Goal: Navigation & Orientation: Find specific page/section

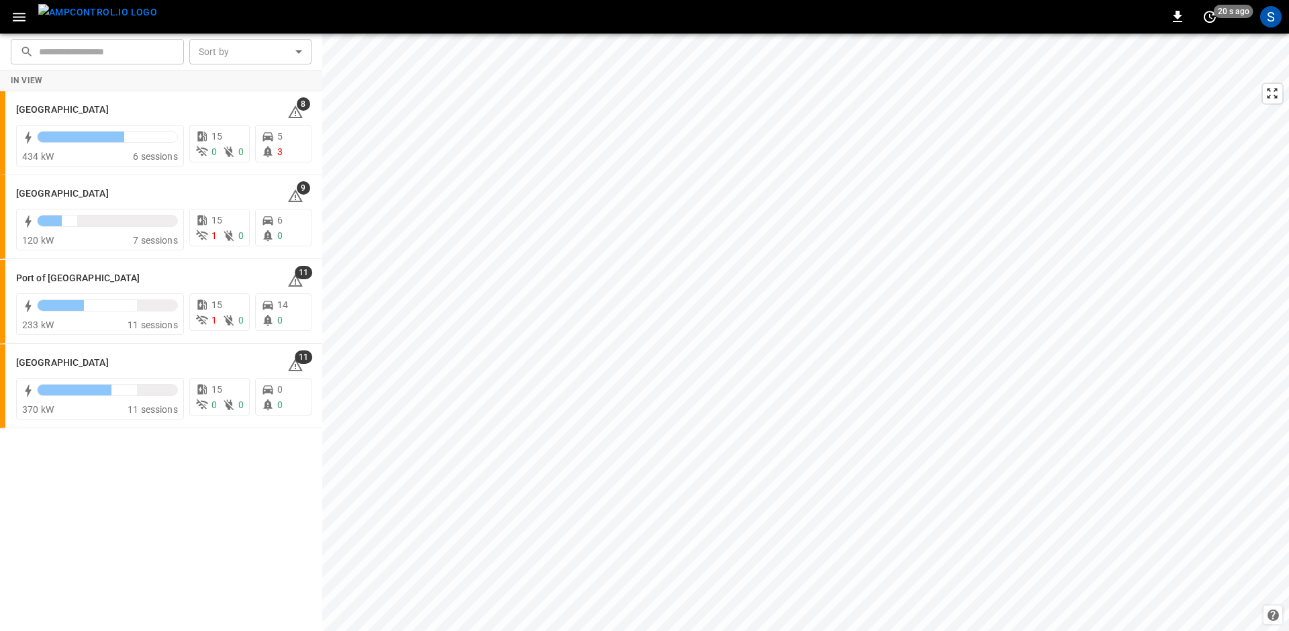
click at [16, 17] on icon "button" at bounding box center [19, 17] width 13 height 9
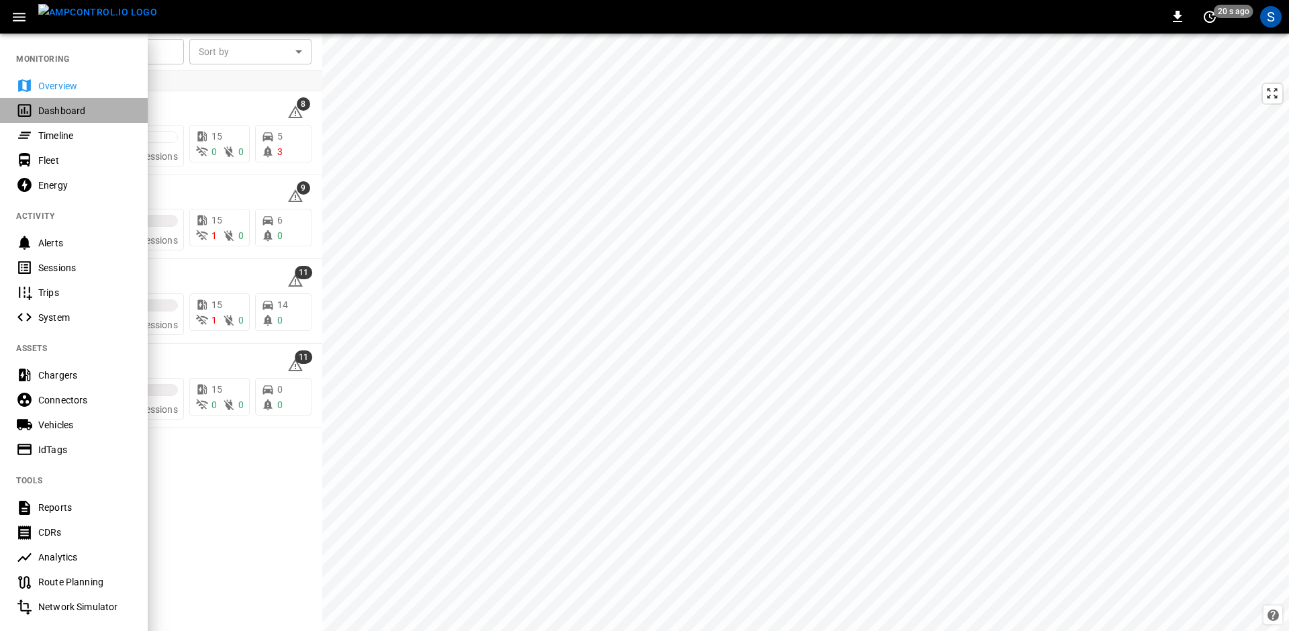
click at [56, 107] on div "Dashboard" at bounding box center [84, 110] width 93 height 13
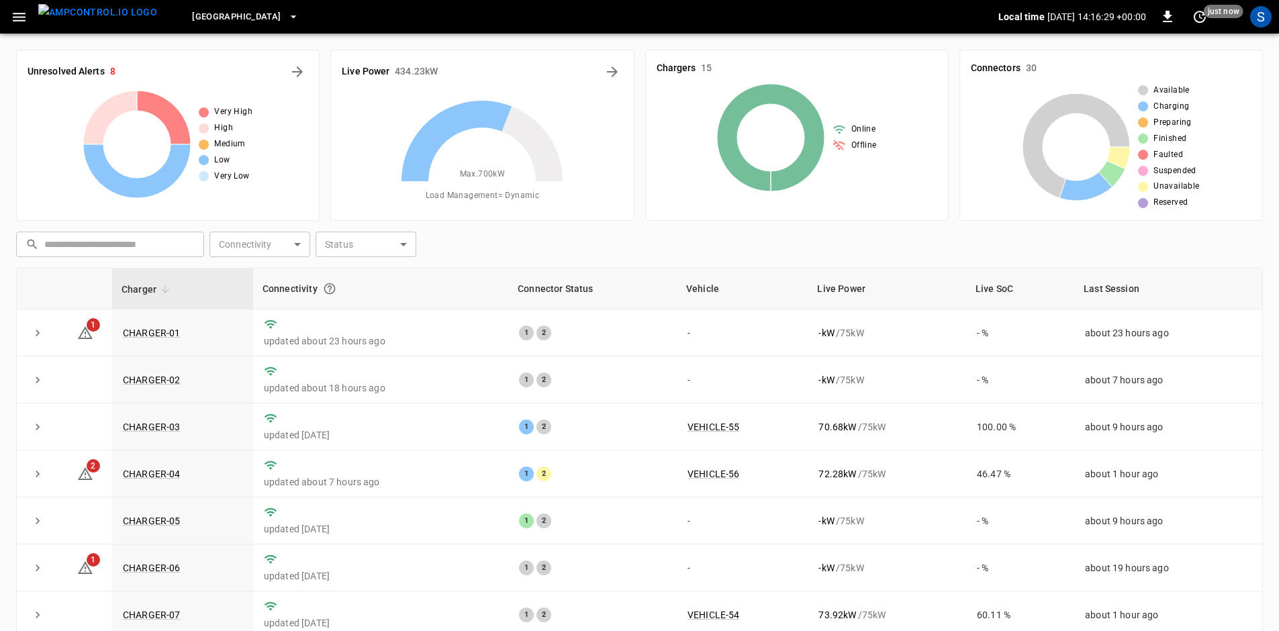
click at [26, 19] on icon "button" at bounding box center [19, 17] width 17 height 17
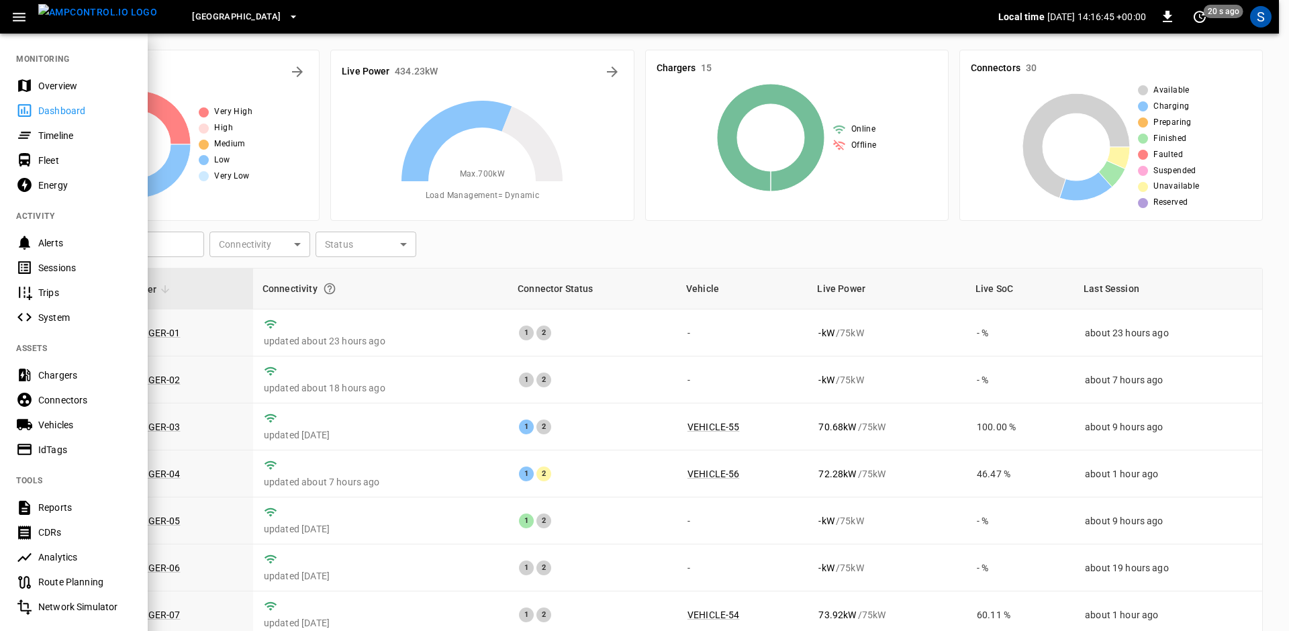
click at [52, 162] on div "Fleet" at bounding box center [84, 160] width 93 height 13
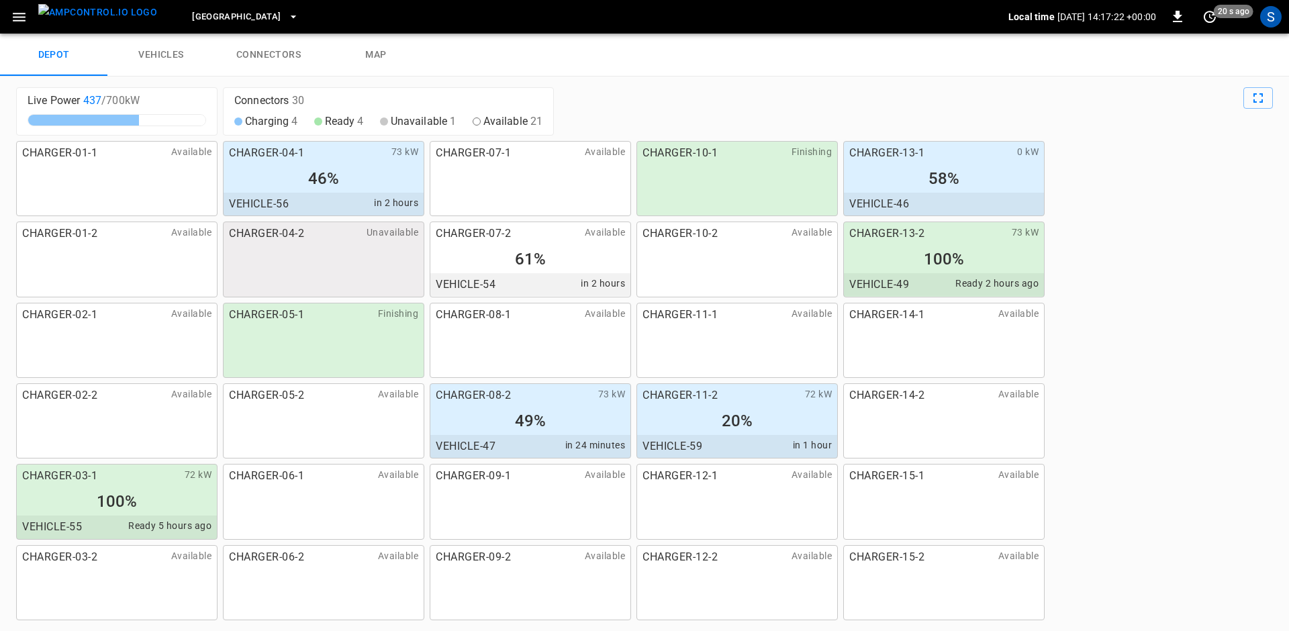
click at [19, 19] on icon "button" at bounding box center [19, 17] width 17 height 17
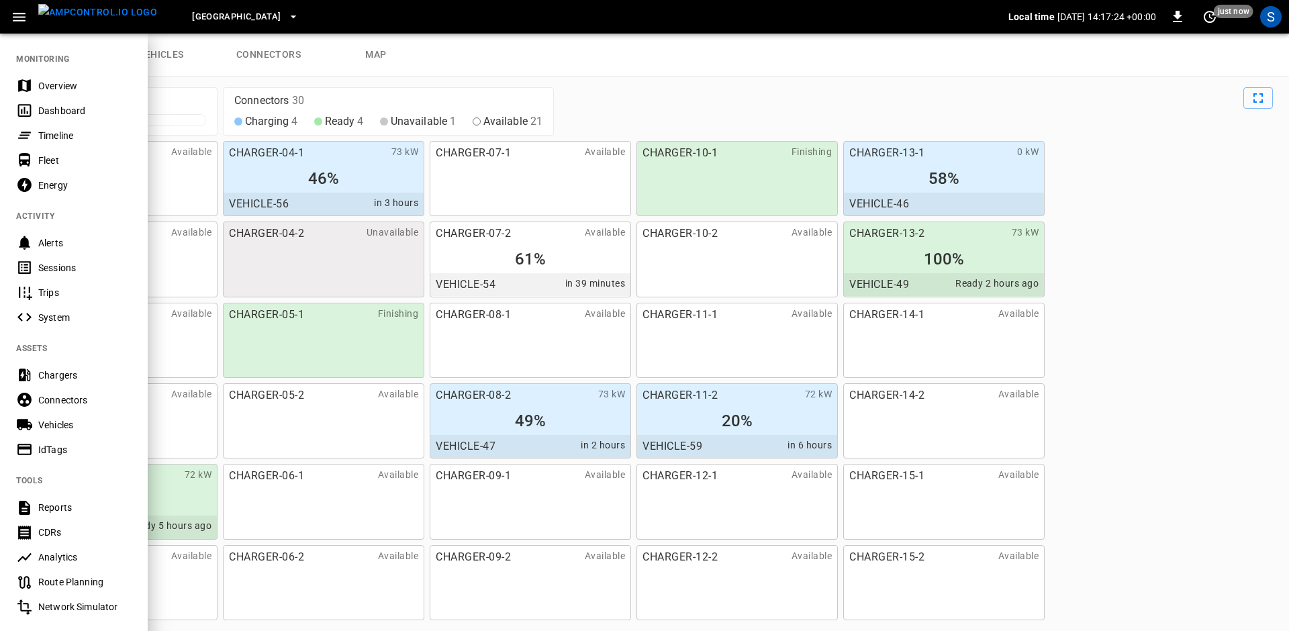
click at [47, 189] on div "Energy" at bounding box center [84, 185] width 93 height 13
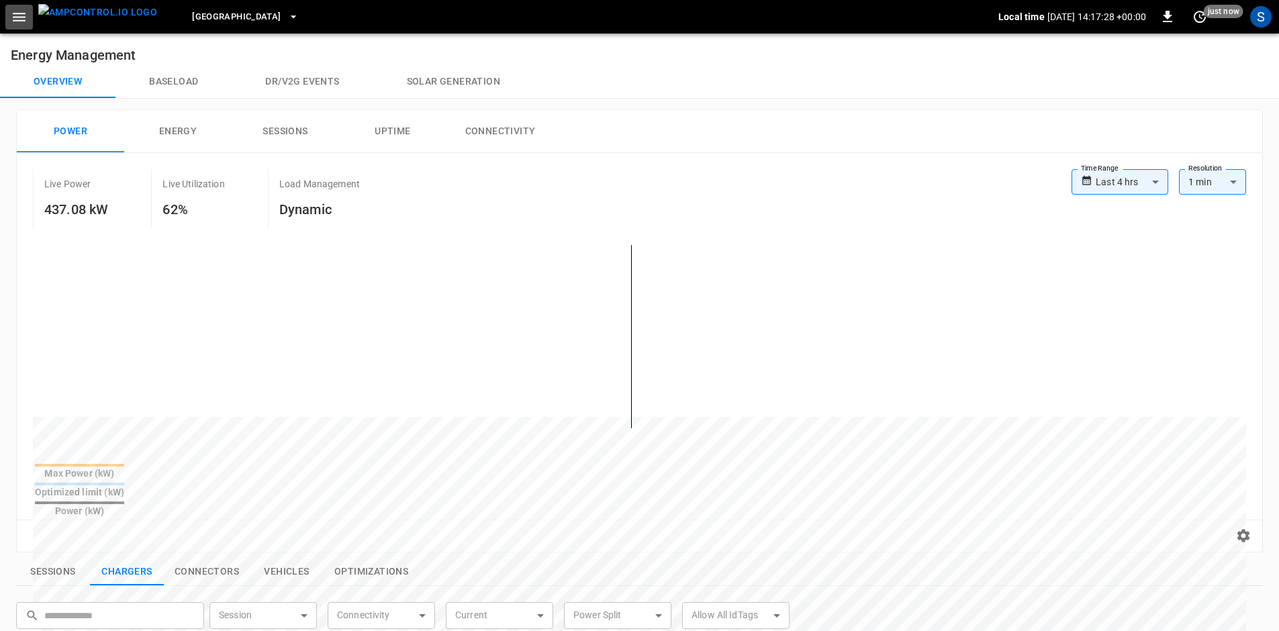
click at [17, 15] on icon "button" at bounding box center [19, 17] width 17 height 17
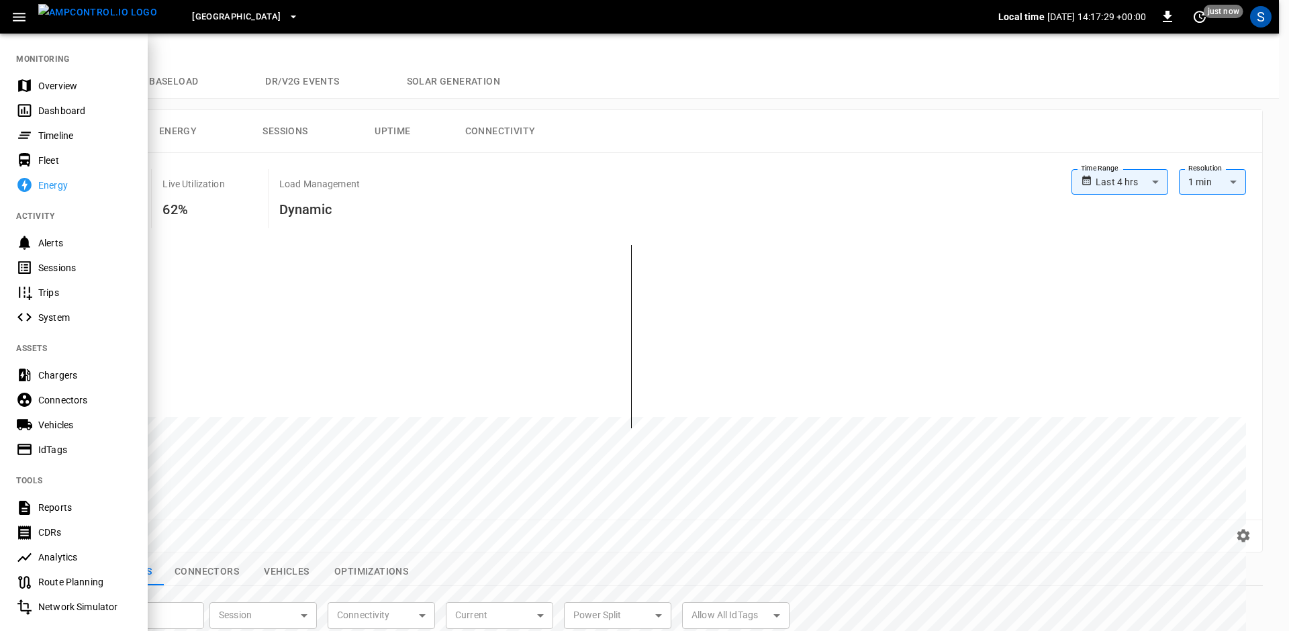
click at [59, 109] on div "Dashboard" at bounding box center [84, 110] width 93 height 13
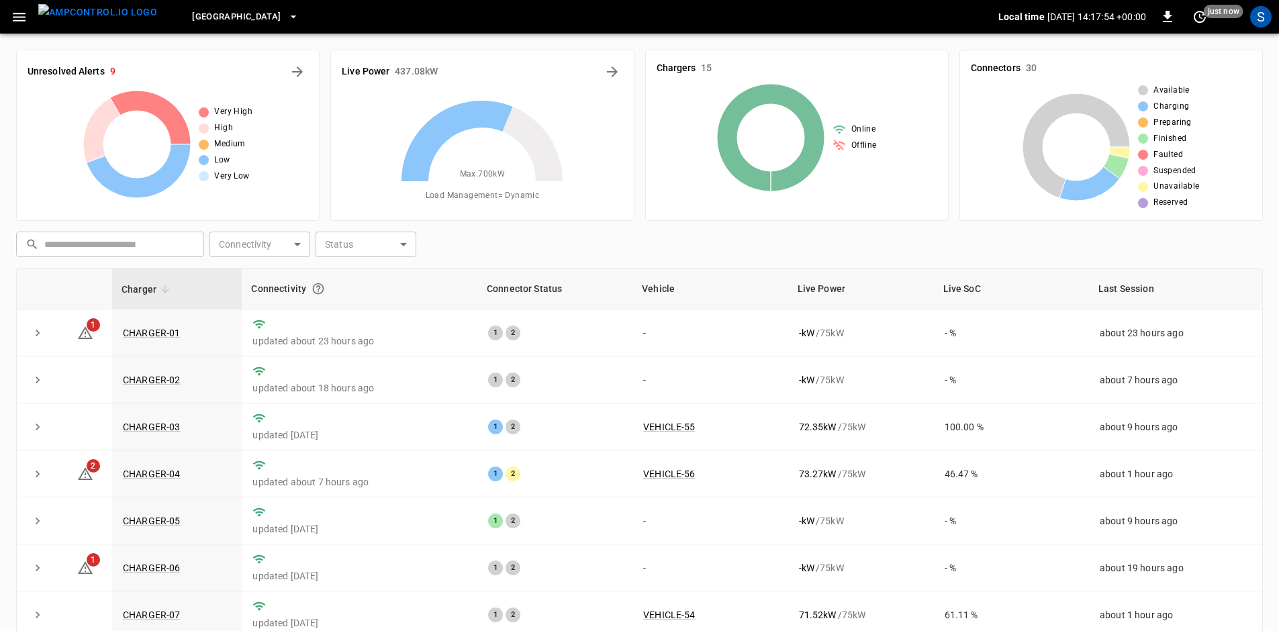
click at [12, 18] on icon "button" at bounding box center [19, 17] width 17 height 17
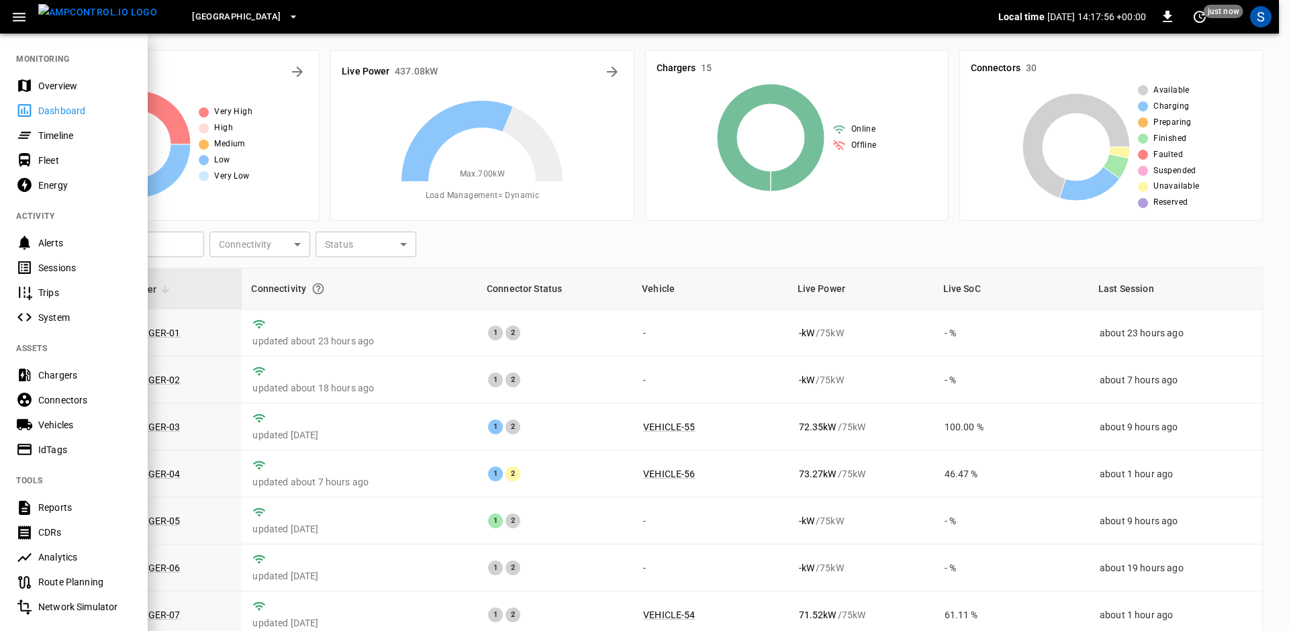
click at [60, 182] on div "Energy" at bounding box center [84, 185] width 93 height 13
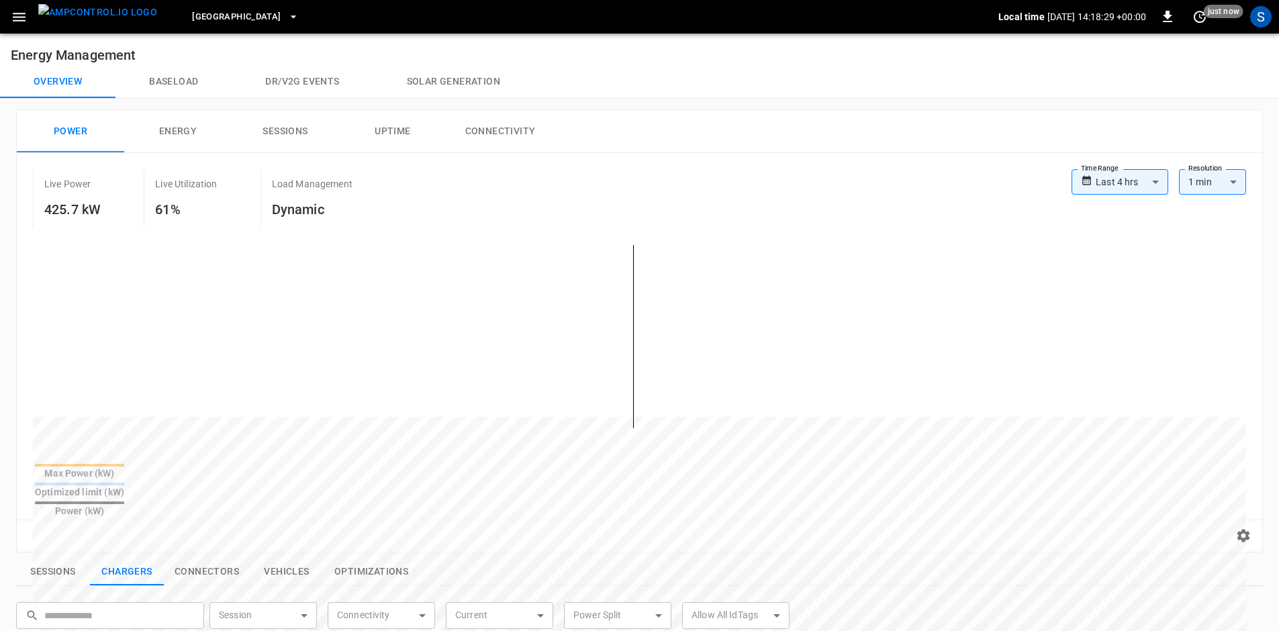
click at [18, 19] on icon "button" at bounding box center [19, 17] width 13 height 9
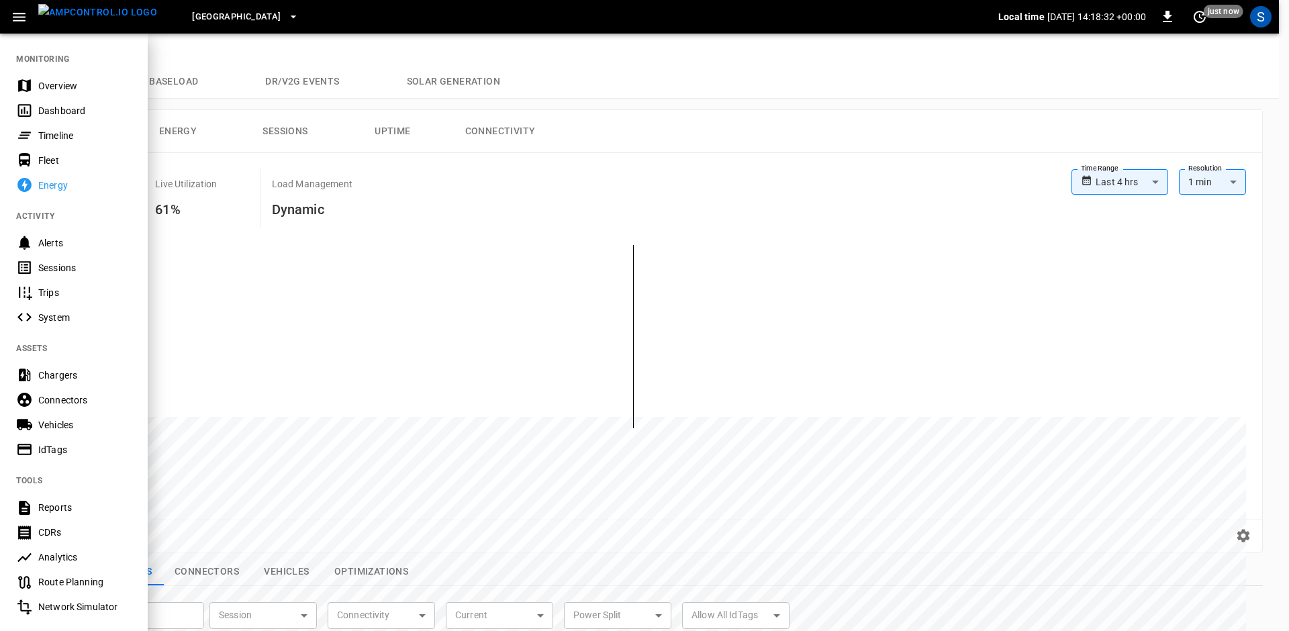
click at [50, 111] on div "Dashboard" at bounding box center [84, 110] width 93 height 13
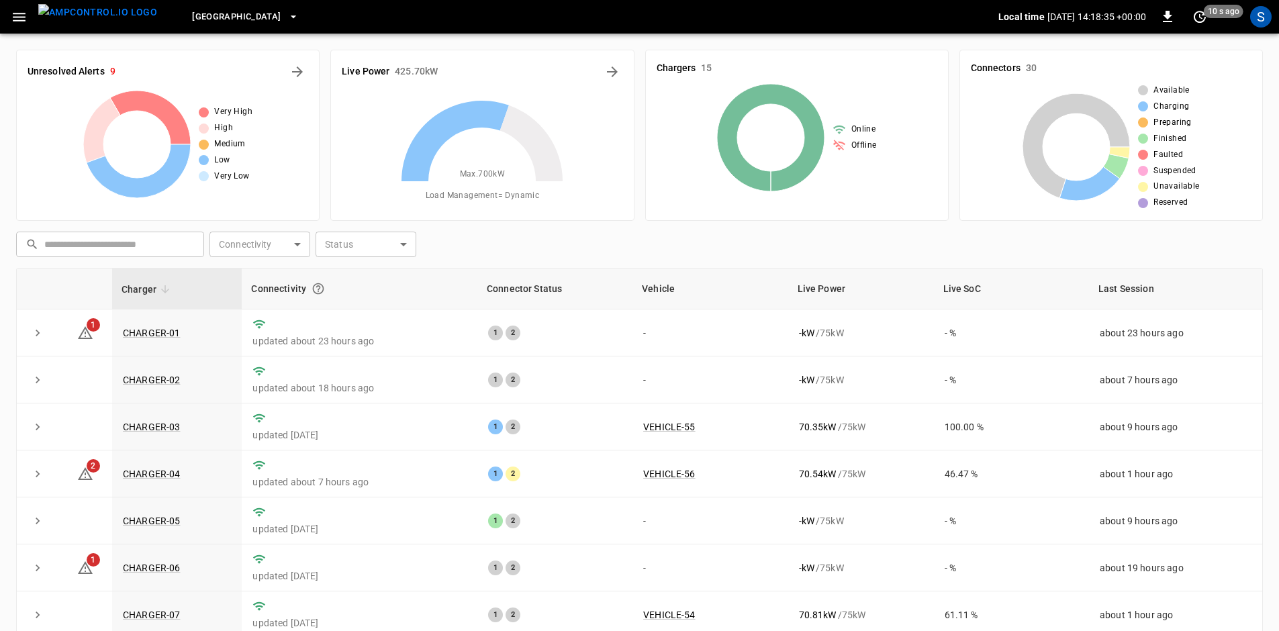
click at [14, 17] on icon "button" at bounding box center [19, 17] width 17 height 17
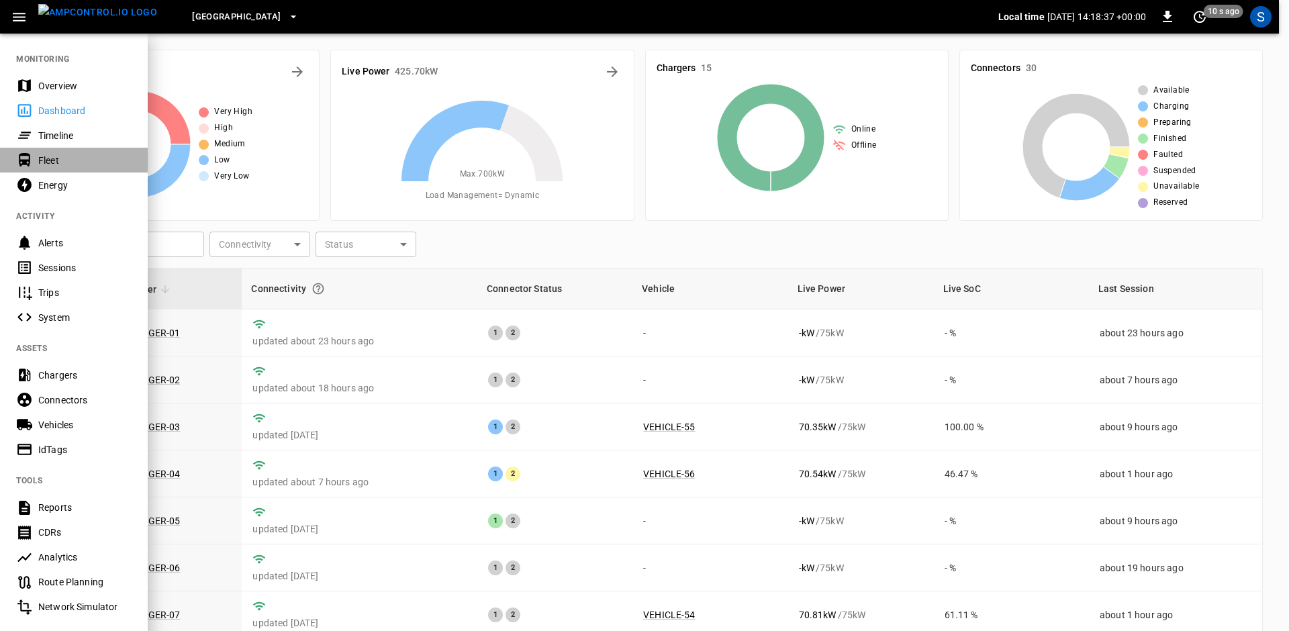
click at [58, 160] on div "Fleet" at bounding box center [84, 160] width 93 height 13
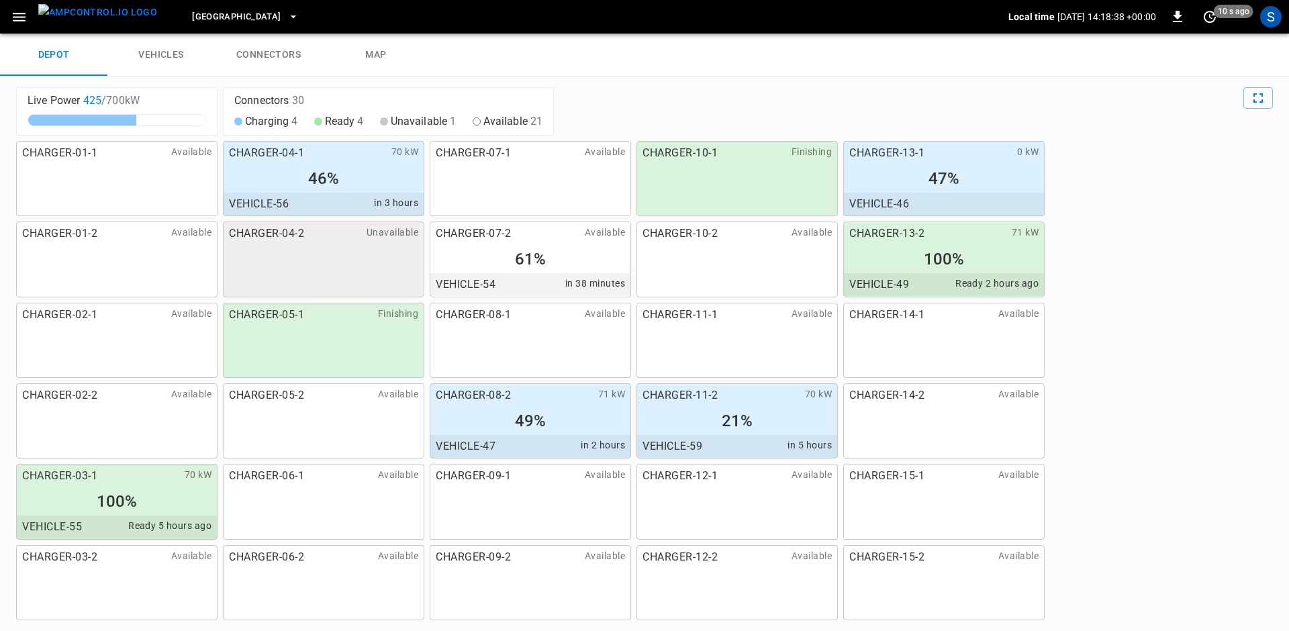
click at [17, 21] on icon "button" at bounding box center [19, 17] width 17 height 17
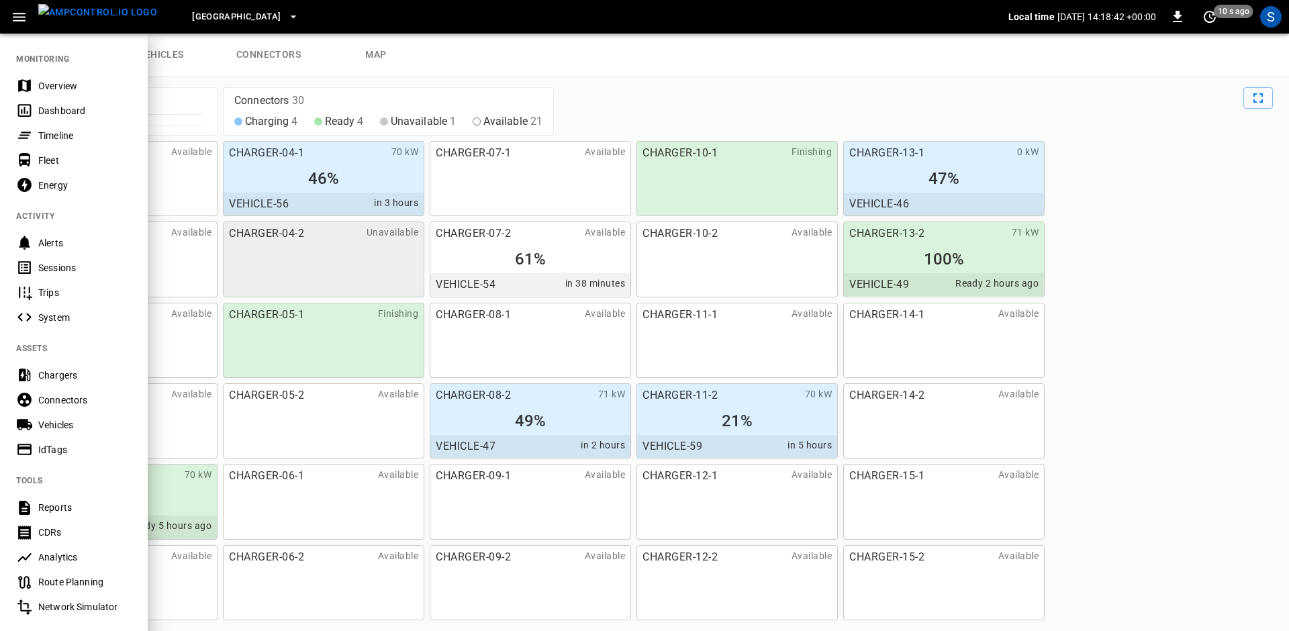
click at [46, 163] on div "Fleet" at bounding box center [84, 160] width 93 height 13
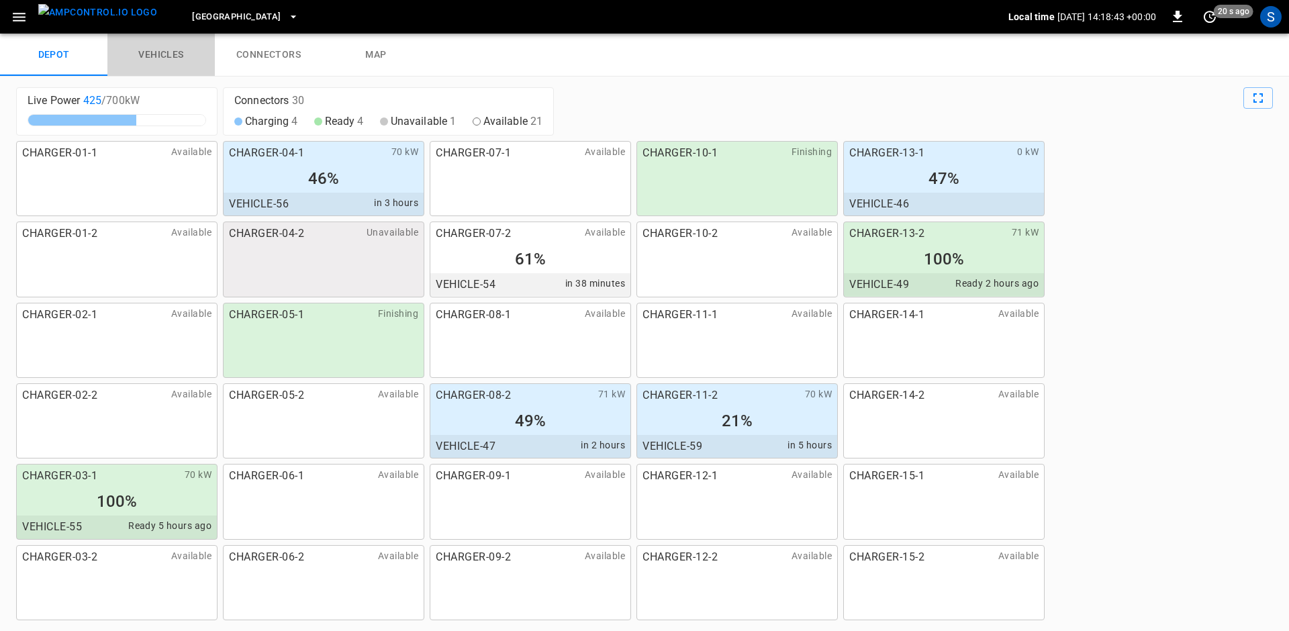
click at [156, 51] on link "vehicles" at bounding box center [160, 55] width 107 height 43
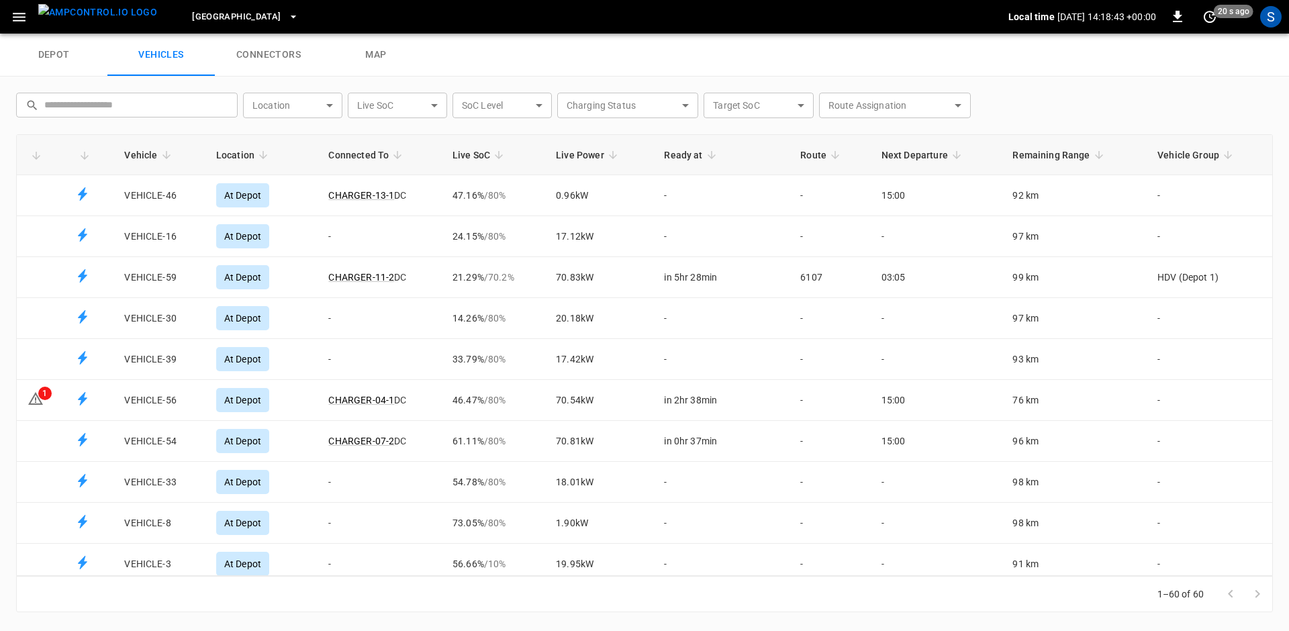
click at [269, 54] on link "connectors" at bounding box center [268, 55] width 107 height 43
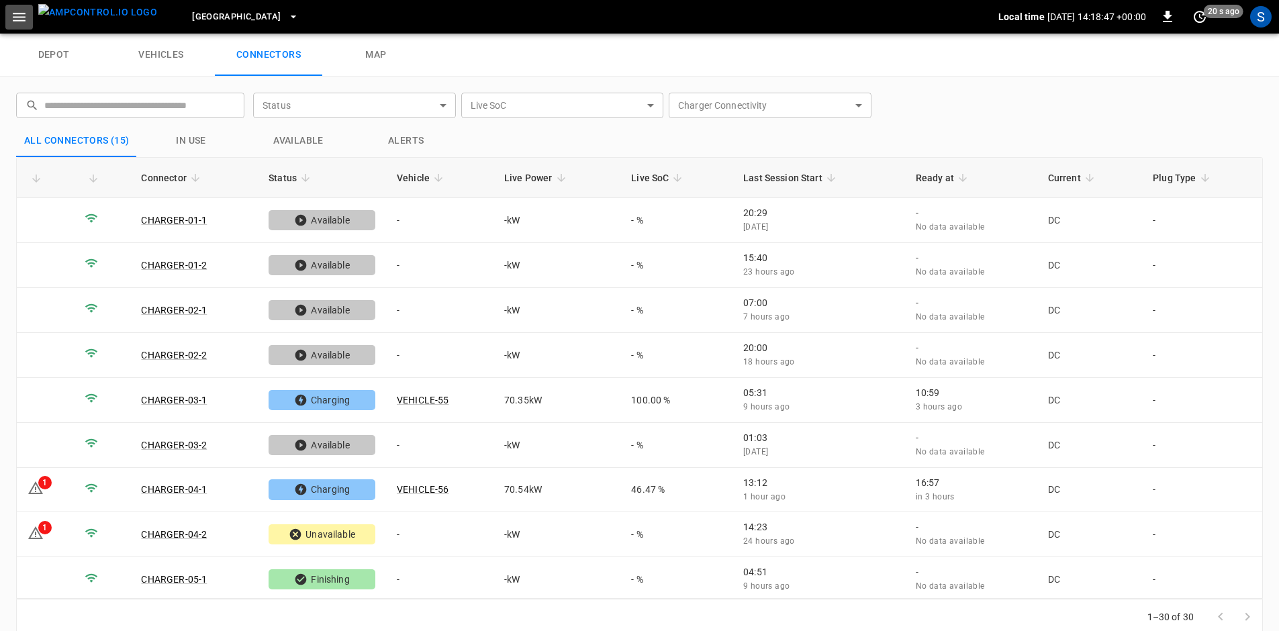
click at [22, 22] on icon "button" at bounding box center [19, 17] width 17 height 17
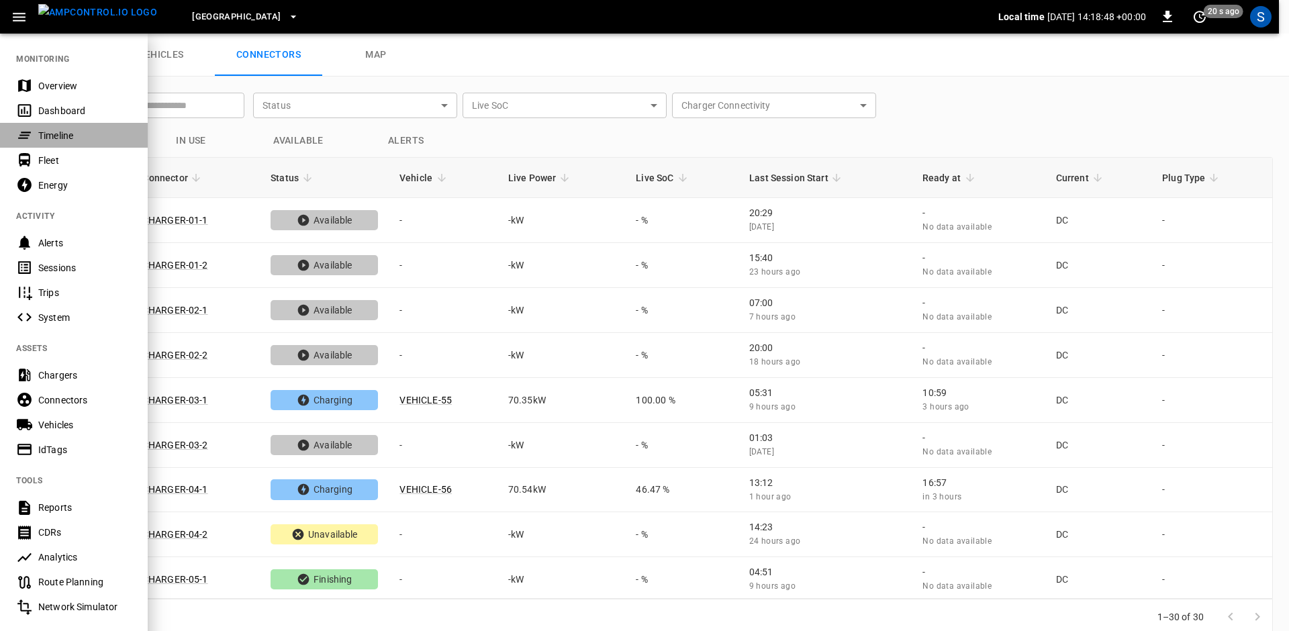
click at [64, 137] on div "Timeline" at bounding box center [84, 135] width 93 height 13
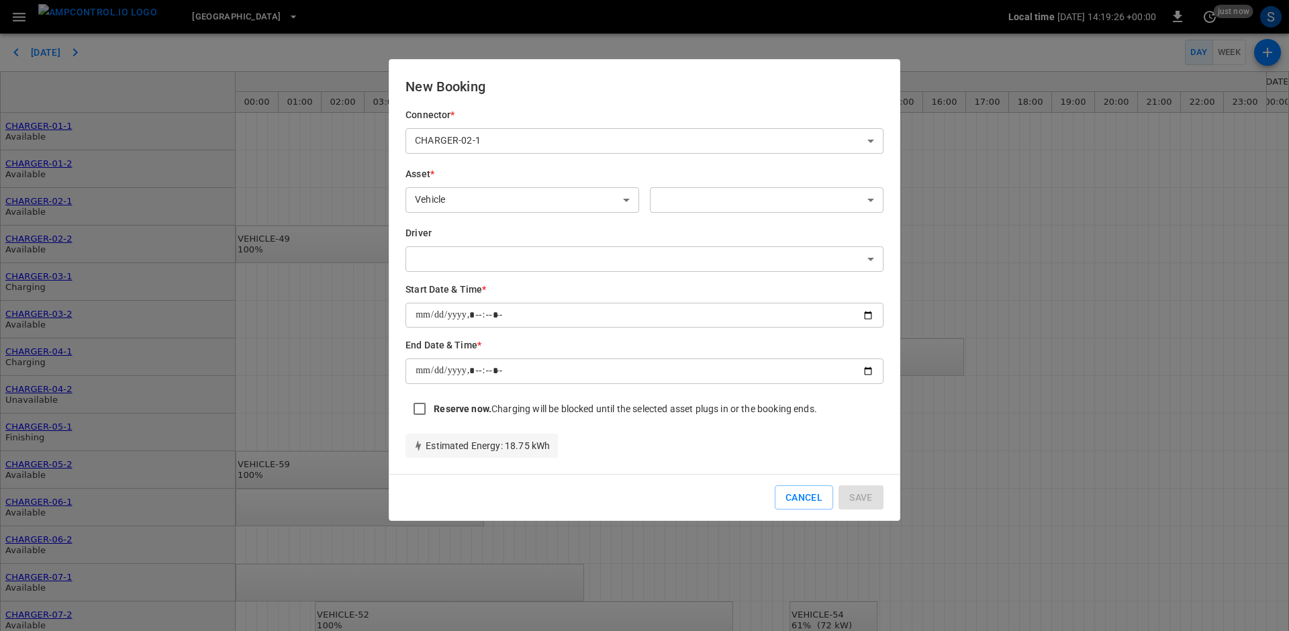
click at [722, 201] on body "[GEOGRAPHIC_DATA] Local time [DATE] 14:19:26 +00:00 0 just now S [DATE] Day Wee…" at bounding box center [644, 315] width 1289 height 631
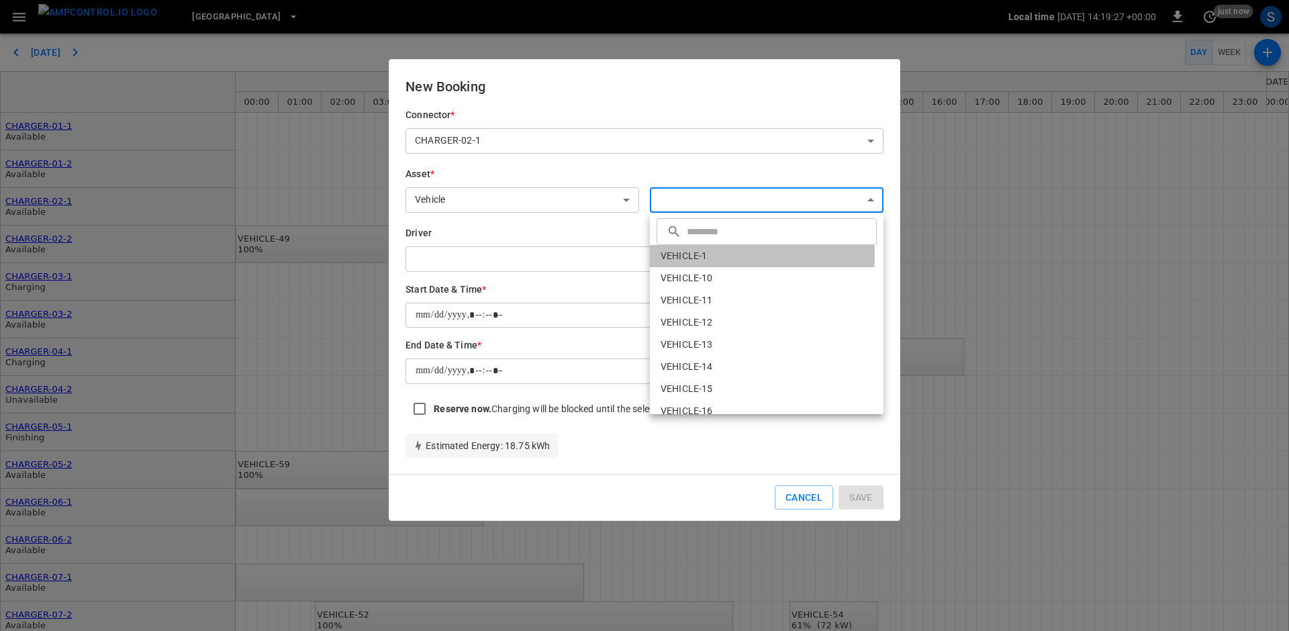
click at [710, 255] on li "VEHICLE-1" at bounding box center [767, 256] width 234 height 22
type input "**********"
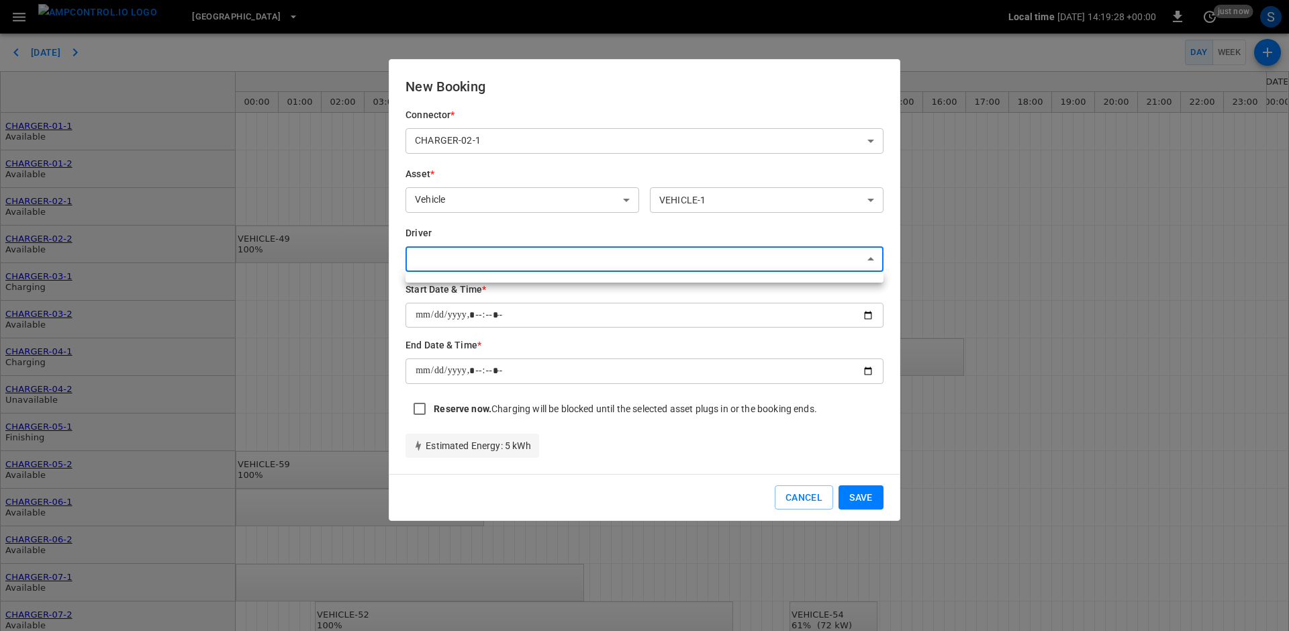
click at [497, 264] on body "[GEOGRAPHIC_DATA] Local time [DATE] 14:19:28 +00:00 0 just now S [DATE] Day Wee…" at bounding box center [644, 315] width 1289 height 631
click at [800, 495] on div at bounding box center [644, 315] width 1289 height 631
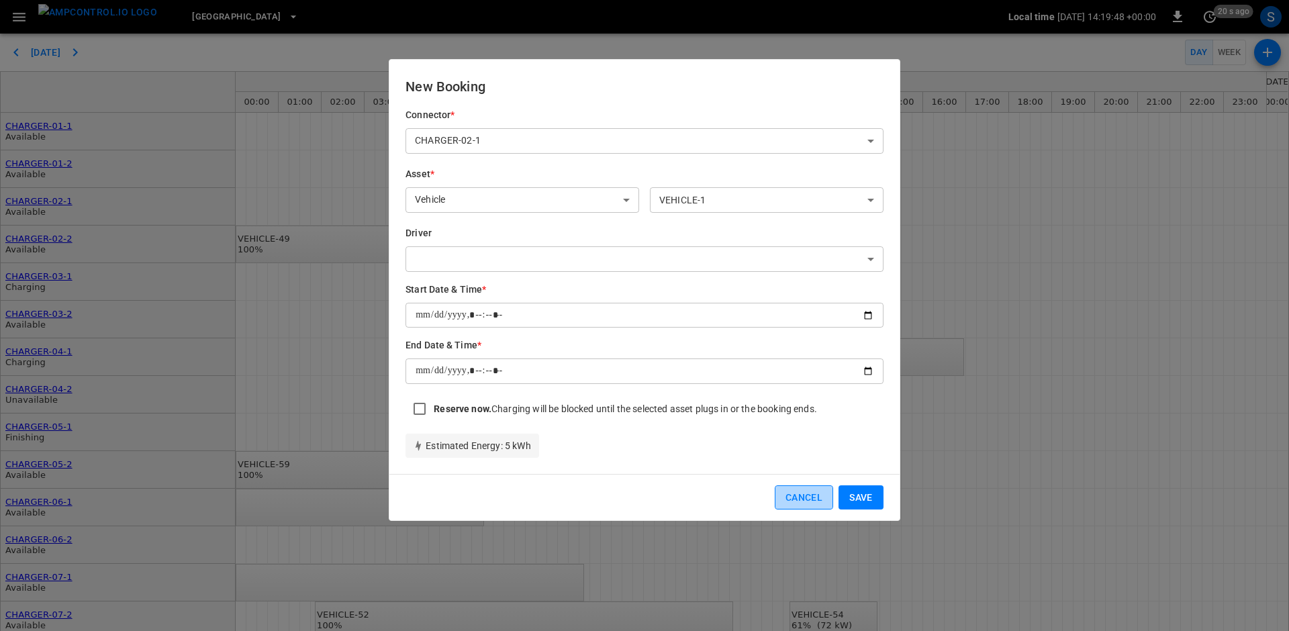
click at [796, 495] on button "Cancel" at bounding box center [804, 497] width 58 height 25
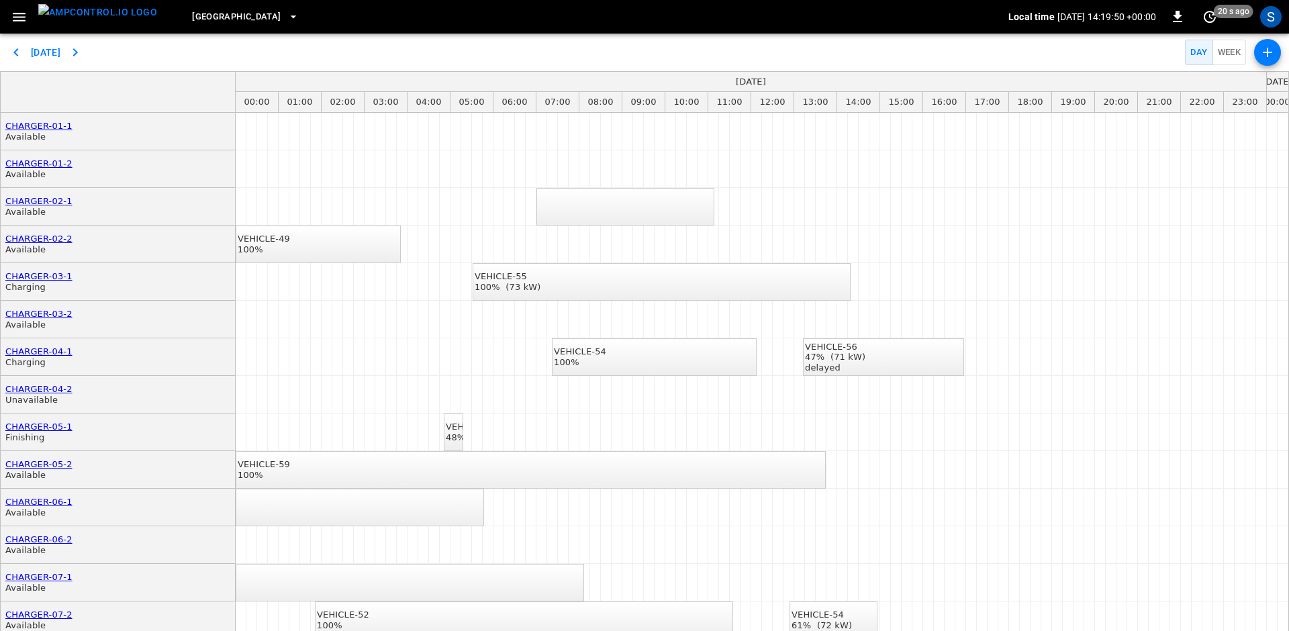
click at [20, 19] on icon "button" at bounding box center [19, 17] width 17 height 17
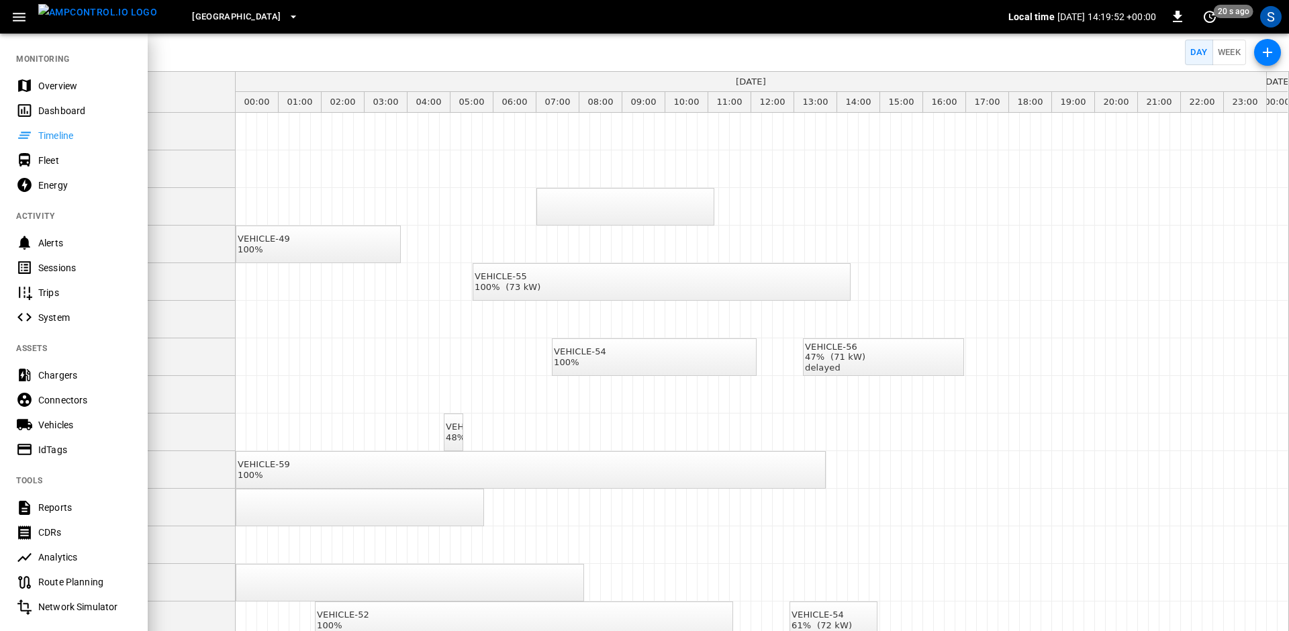
click at [45, 105] on div "Dashboard" at bounding box center [84, 110] width 93 height 13
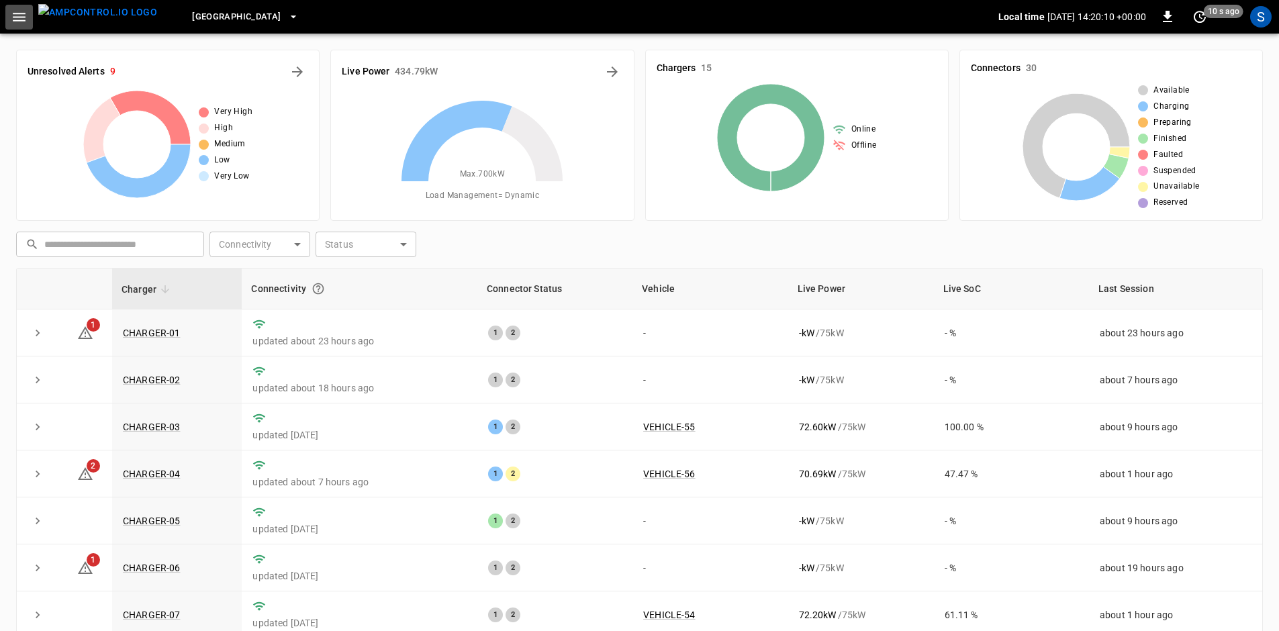
click at [15, 14] on icon "button" at bounding box center [19, 17] width 17 height 17
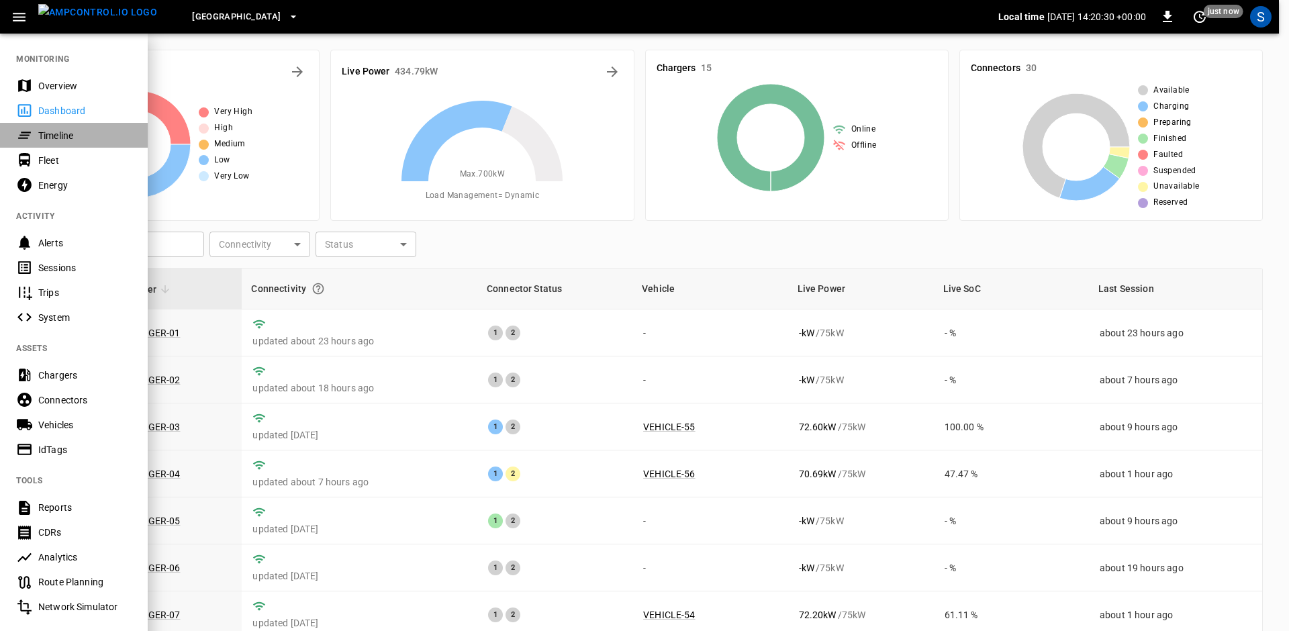
click at [62, 136] on div "Timeline" at bounding box center [84, 135] width 93 height 13
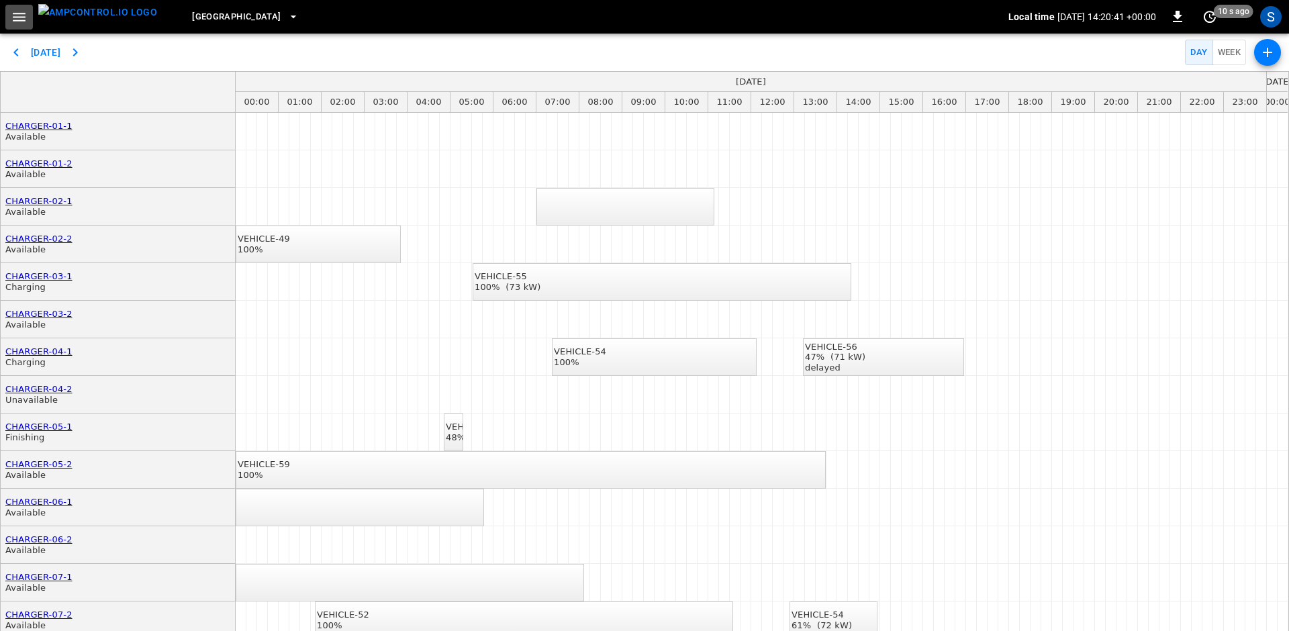
click at [15, 16] on icon "button" at bounding box center [19, 17] width 13 height 9
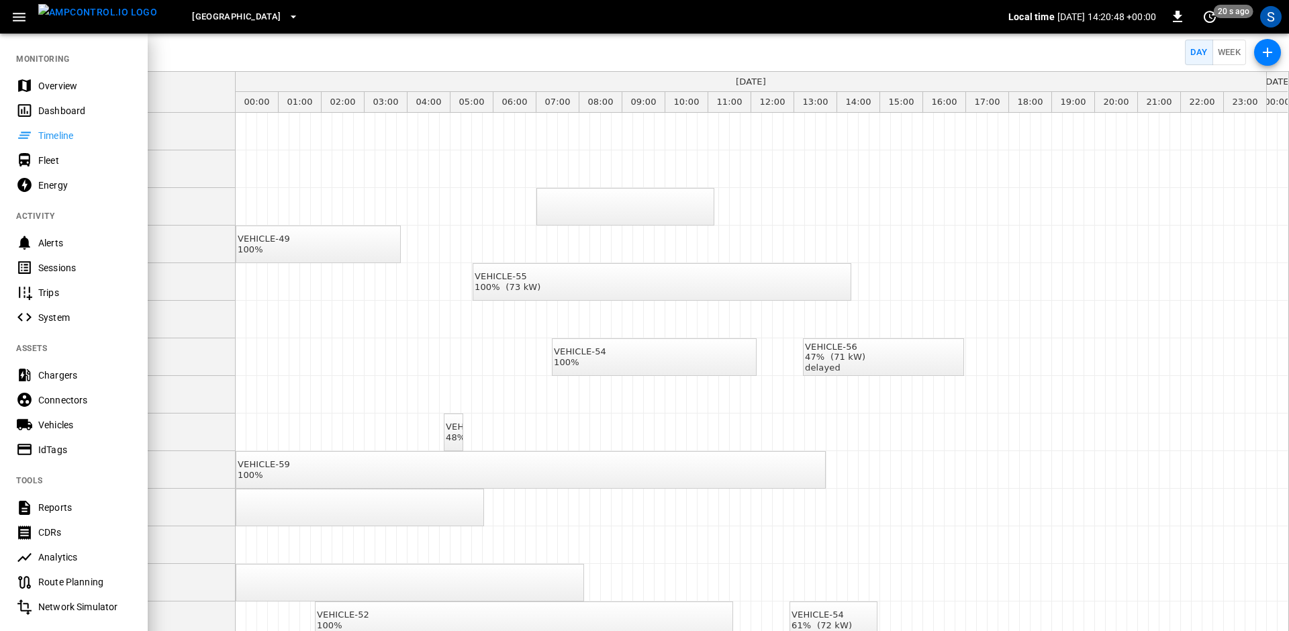
click at [42, 89] on div "Overview" at bounding box center [84, 85] width 93 height 13
